Goal: Check status: Check status

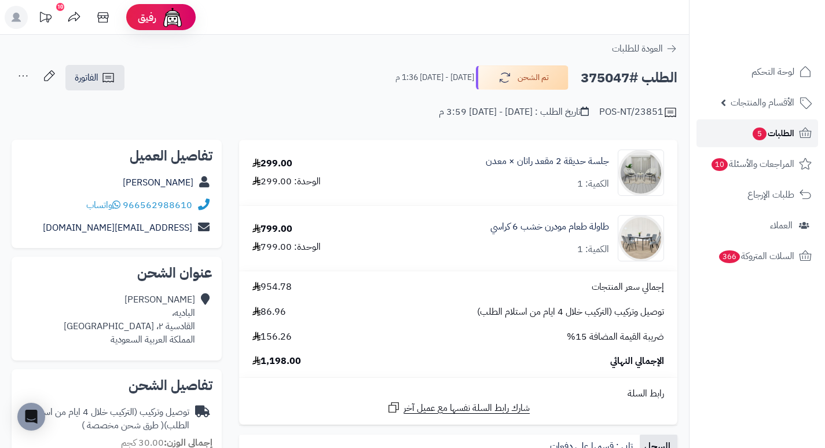
click at [776, 133] on span "الطلبات 5" at bounding box center [773, 133] width 43 height 16
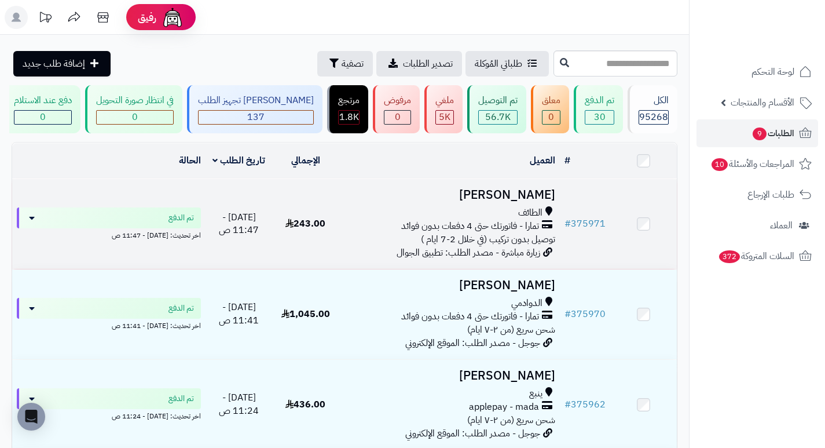
click at [531, 200] on h3 "[PERSON_NAME]" at bounding box center [449, 194] width 212 height 13
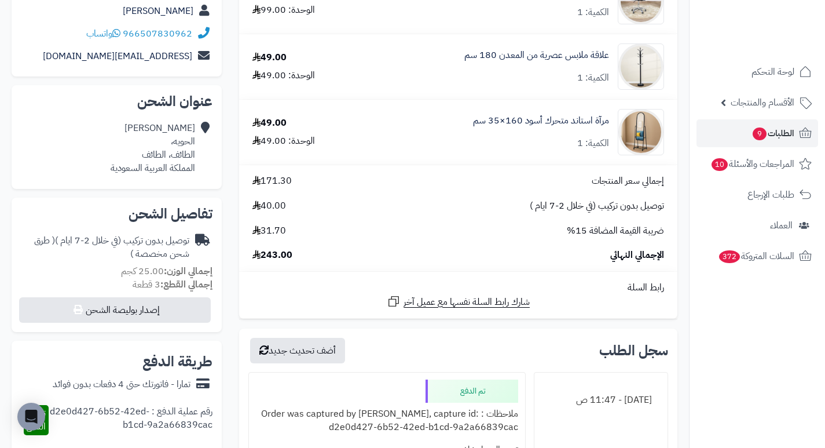
scroll to position [174, 0]
